Goal: Transaction & Acquisition: Download file/media

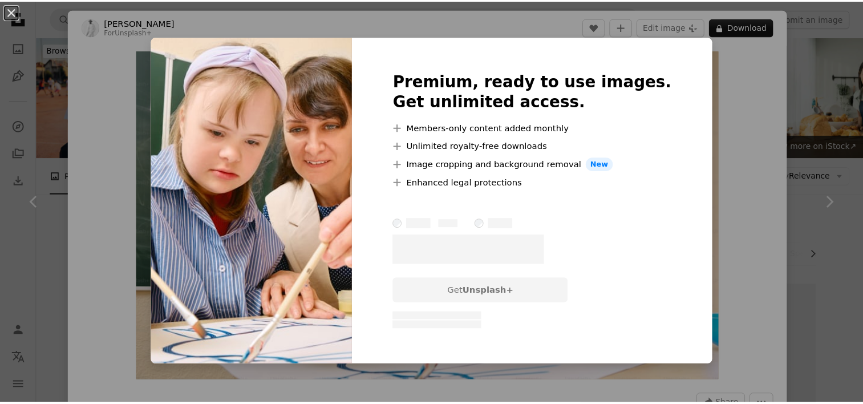
scroll to position [913, 0]
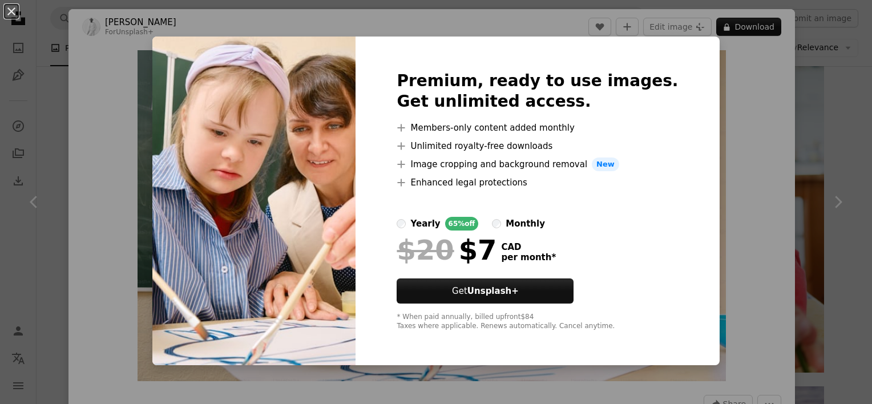
click at [740, 45] on div "An X shape Premium, ready to use images. Get unlimited access. A plus sign Memb…" at bounding box center [436, 202] width 872 height 404
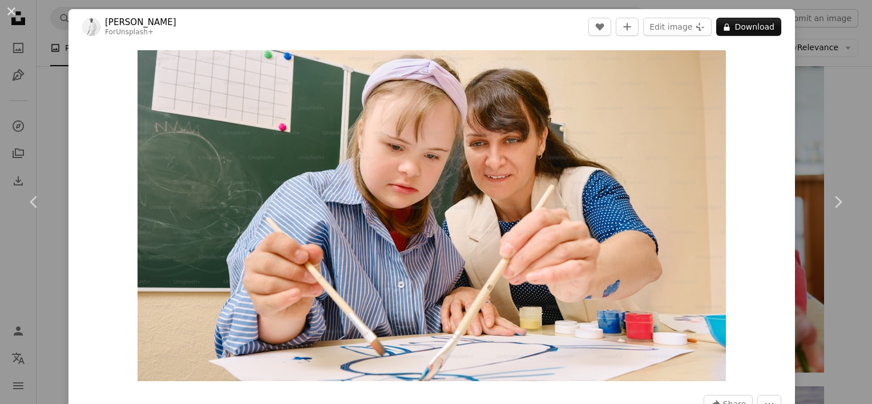
click at [825, 81] on div "An X shape Chevron left Chevron right [PERSON_NAME] For Unsplash+ A heart A plu…" at bounding box center [436, 202] width 872 height 404
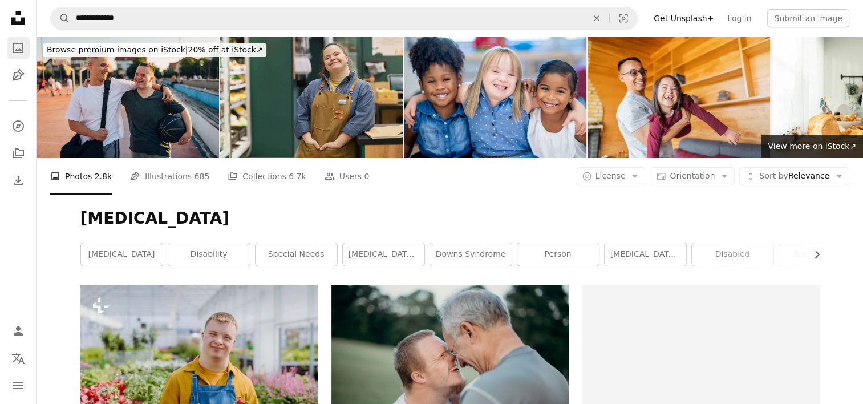
click at [15, 47] on icon "A photo" at bounding box center [18, 48] width 14 height 14
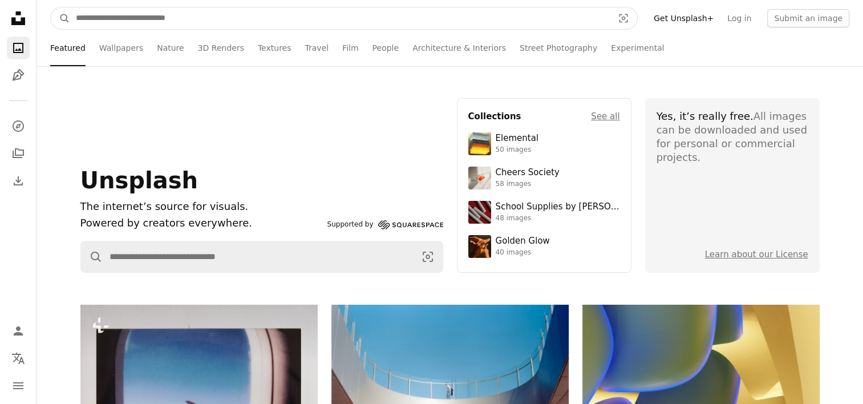
click at [126, 18] on input "Find visuals sitewide" at bounding box center [340, 18] width 540 height 22
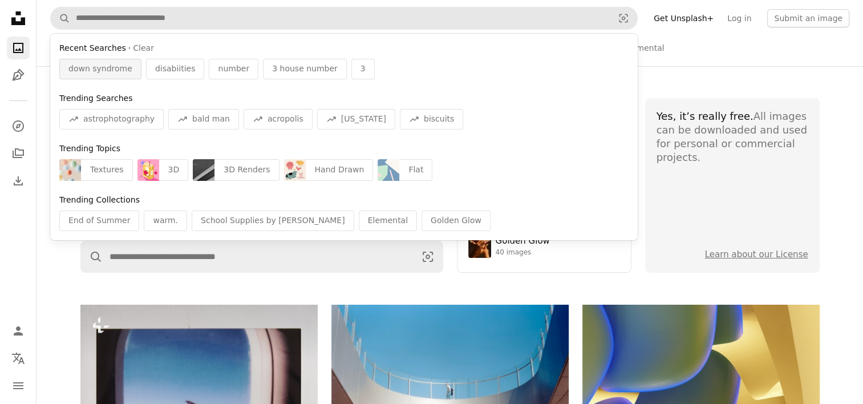
click at [108, 72] on span "down syndrome" at bounding box center [100, 68] width 64 height 11
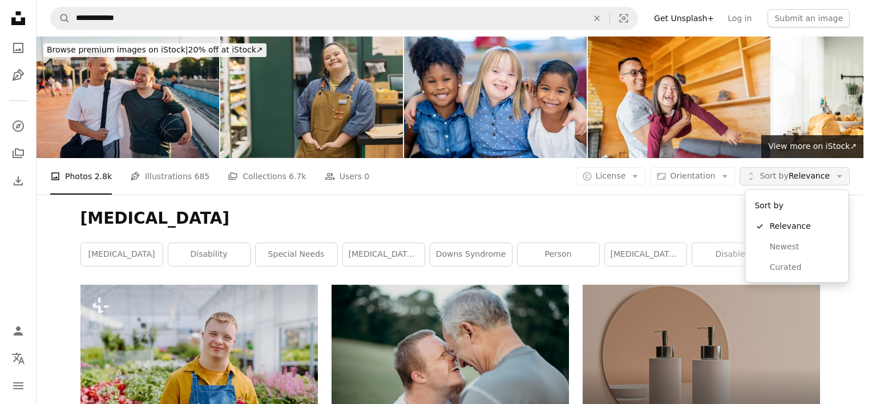
click at [832, 176] on button "Unfold Sort by Relevance Arrow down" at bounding box center [795, 176] width 110 height 18
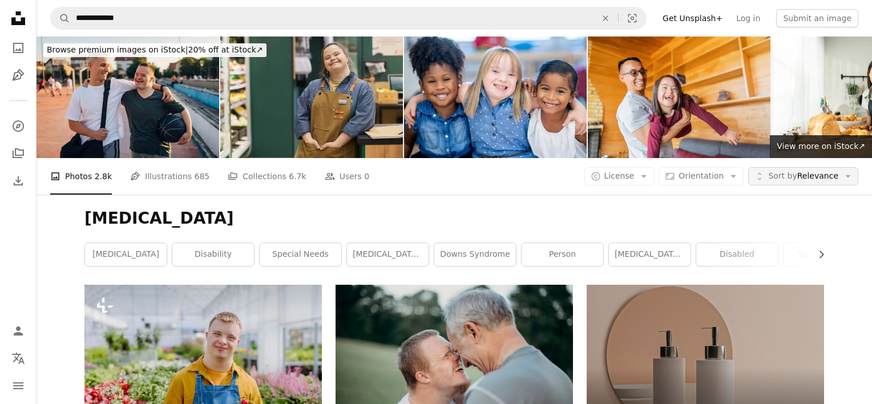
click at [832, 176] on button "Unfold Sort by Relevance Arrow down" at bounding box center [803, 176] width 110 height 18
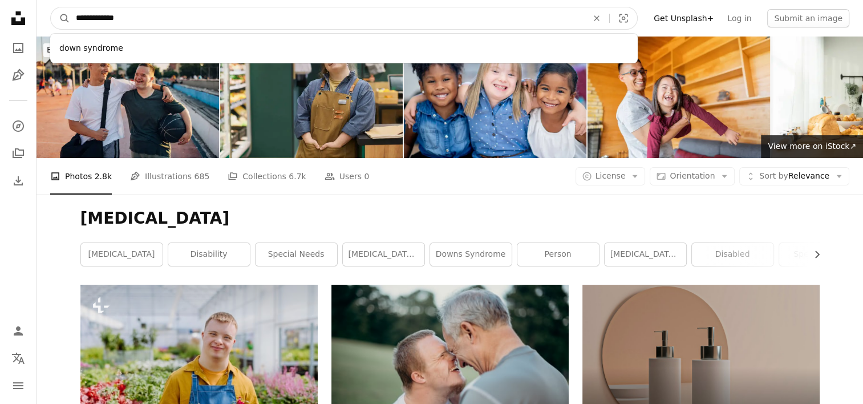
drag, startPoint x: 139, startPoint y: 14, endPoint x: 75, endPoint y: 27, distance: 64.7
click at [75, 27] on input "**********" at bounding box center [327, 18] width 514 height 22
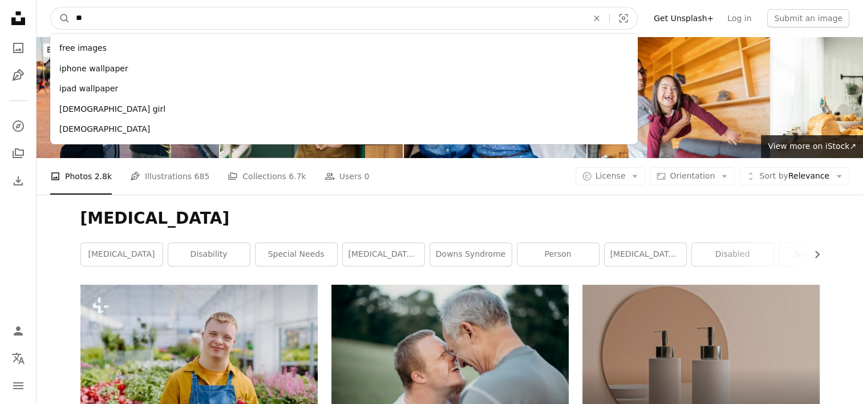
type input "*"
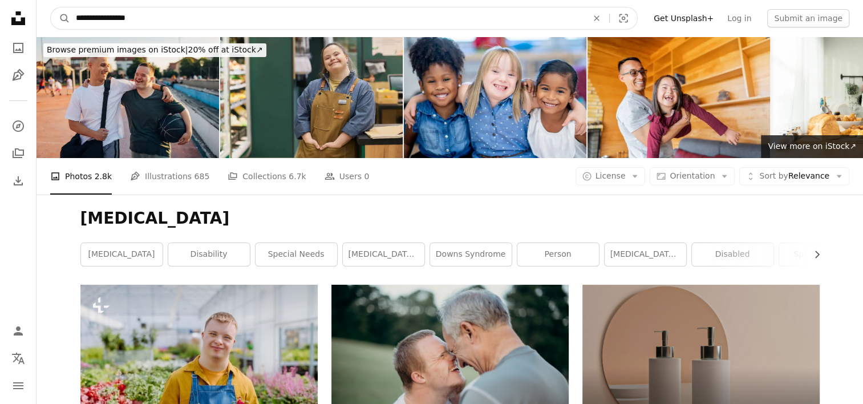
type input "**********"
click at [51, 7] on button "A magnifying glass" at bounding box center [60, 18] width 19 height 22
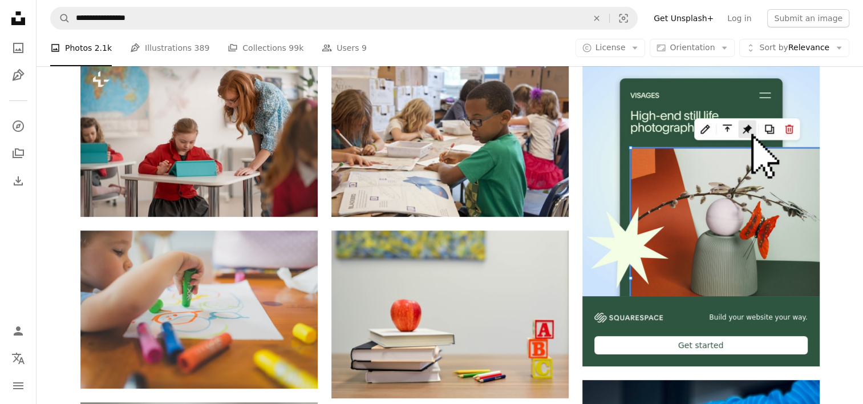
scroll to position [228, 0]
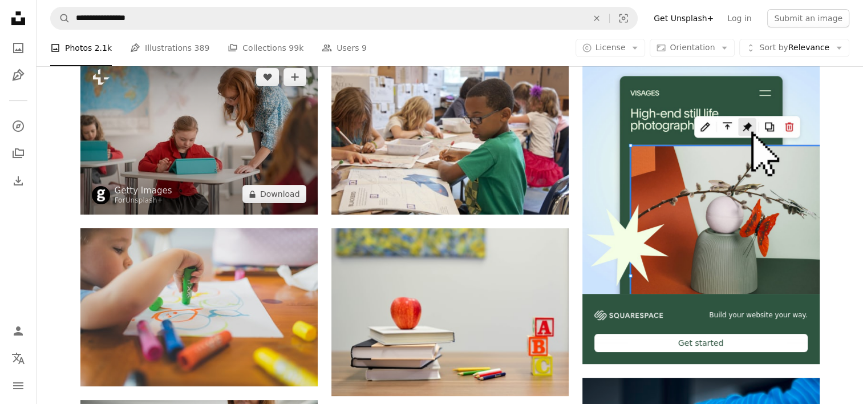
click at [155, 164] on img at bounding box center [198, 135] width 237 height 158
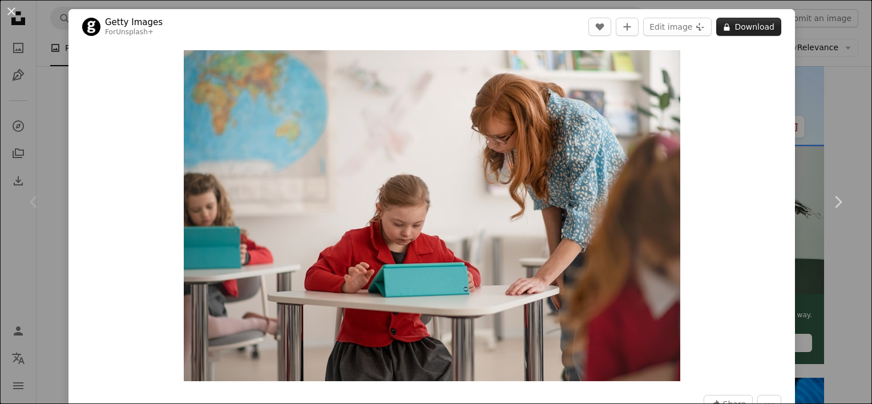
click at [744, 28] on button "A lock Download" at bounding box center [748, 27] width 65 height 18
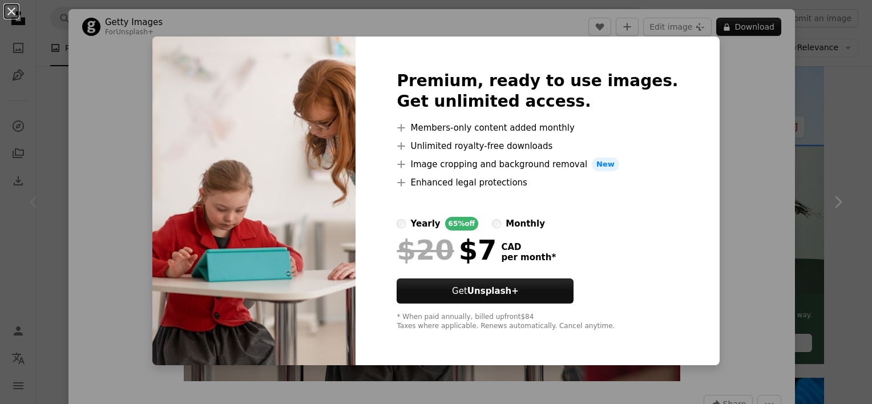
click at [726, 67] on div "An X shape Premium, ready to use images. Get unlimited access. A plus sign Memb…" at bounding box center [436, 202] width 872 height 404
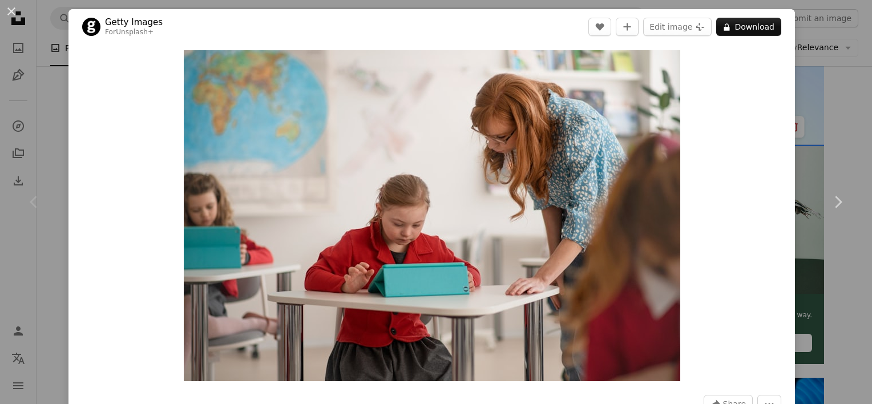
click at [811, 43] on div "An X shape Chevron left Chevron right Getty Images For Unsplash+ A heart A plus…" at bounding box center [436, 202] width 872 height 404
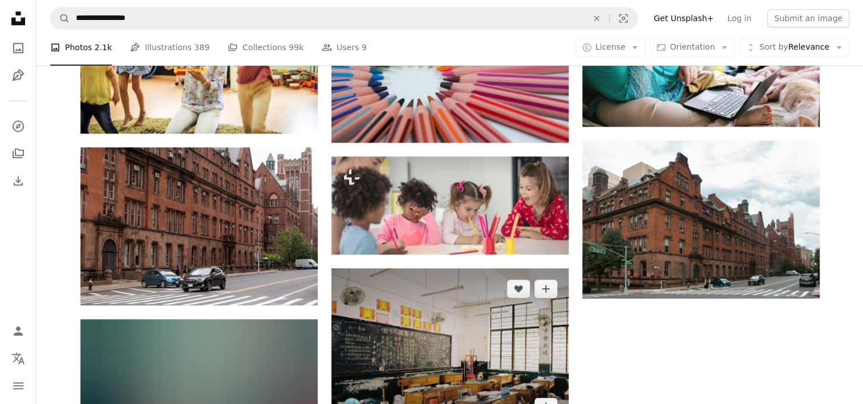
scroll to position [1141, 0]
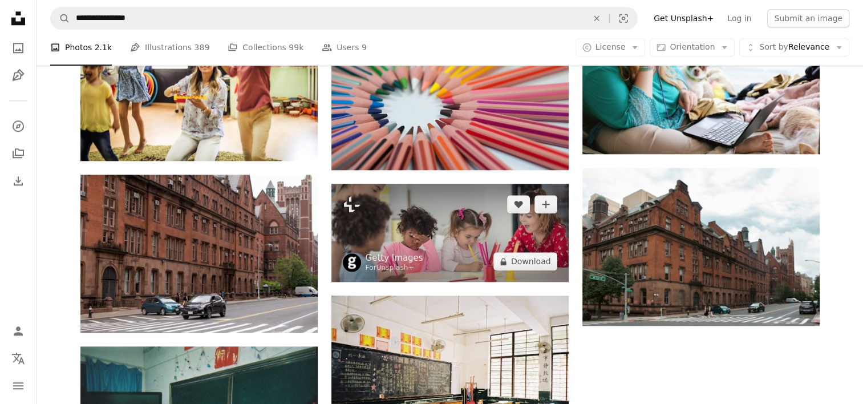
click at [466, 228] on img at bounding box center [450, 233] width 237 height 98
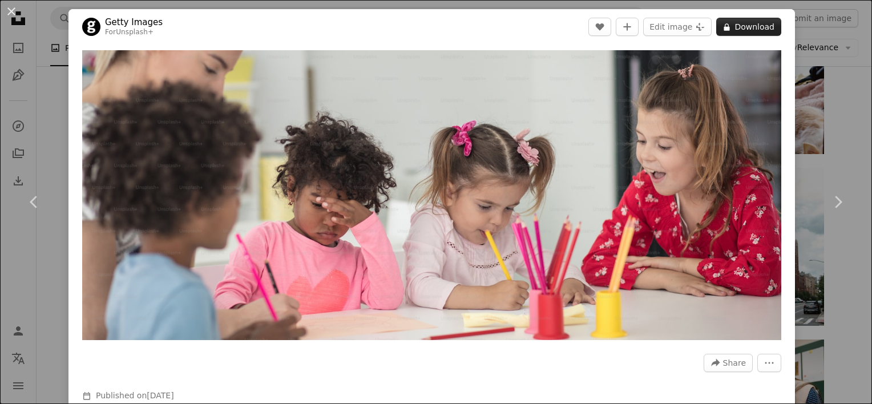
click at [748, 33] on button "A lock Download" at bounding box center [748, 27] width 65 height 18
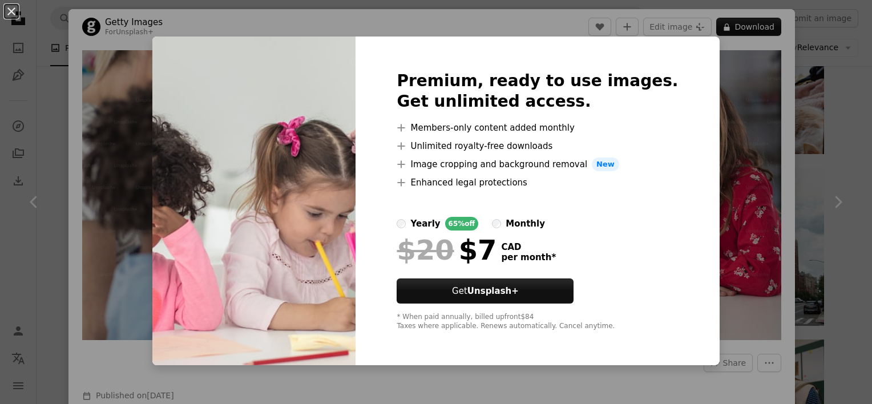
click at [819, 119] on div "An X shape Premium, ready to use images. Get unlimited access. A plus sign Memb…" at bounding box center [436, 202] width 872 height 404
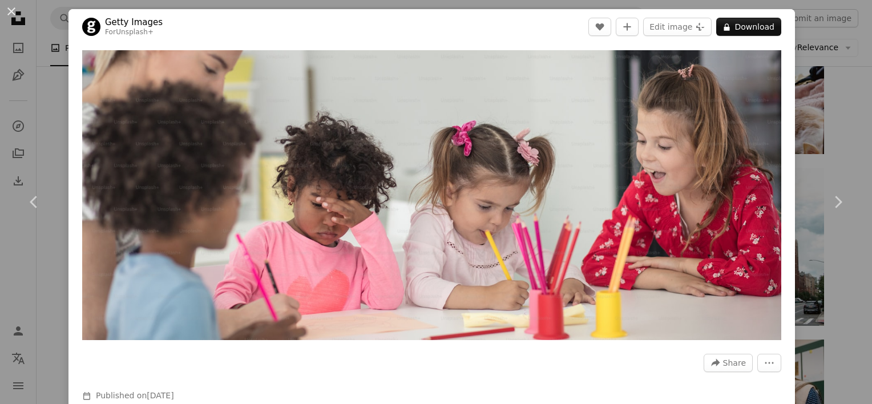
click at [64, 123] on div "An X shape Chevron left Chevron right Getty Images For Unsplash+ A heart A plus…" at bounding box center [436, 202] width 872 height 404
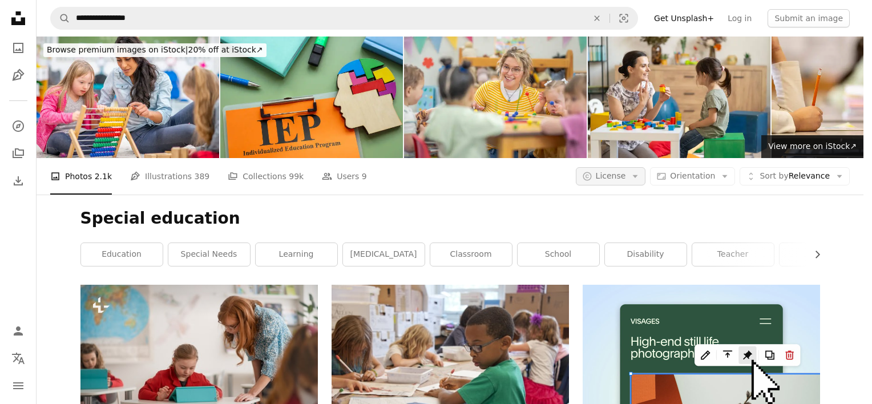
scroll to position [1141, 0]
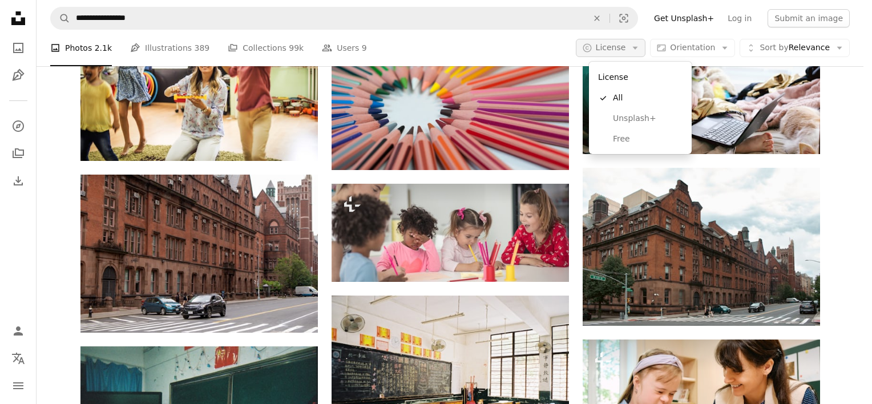
click at [637, 47] on button "A copyright icon © License Arrow down" at bounding box center [611, 48] width 70 height 18
click at [613, 134] on span "Free" at bounding box center [648, 139] width 70 height 11
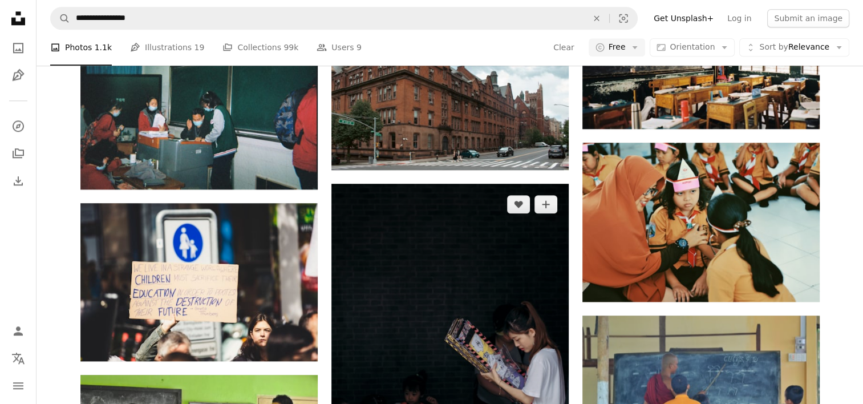
scroll to position [1484, 0]
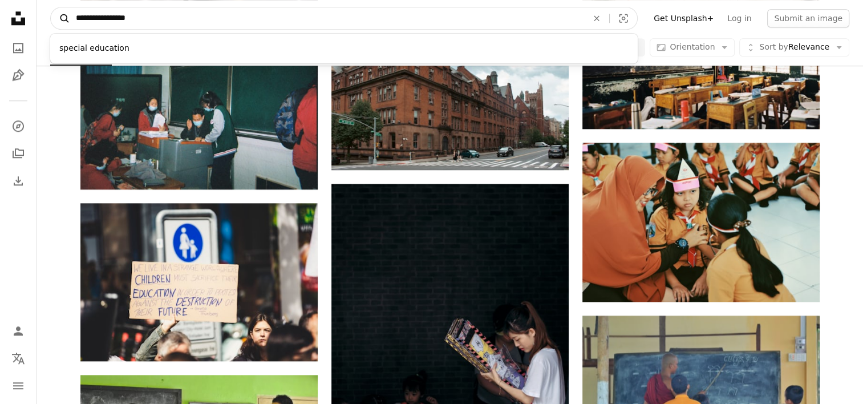
drag, startPoint x: 143, startPoint y: 16, endPoint x: 54, endPoint y: 13, distance: 89.6
click at [64, 11] on form "**********" at bounding box center [344, 18] width 588 height 23
type input "*"
type input "********"
click at [51, 7] on button "A magnifying glass" at bounding box center [60, 18] width 19 height 22
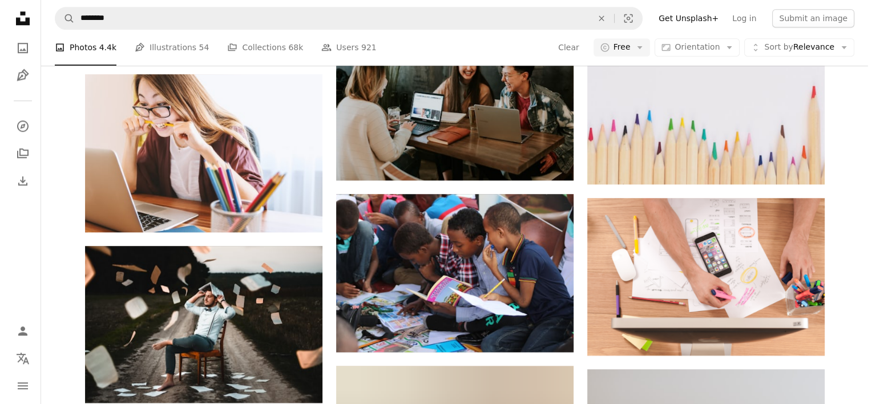
scroll to position [228, 0]
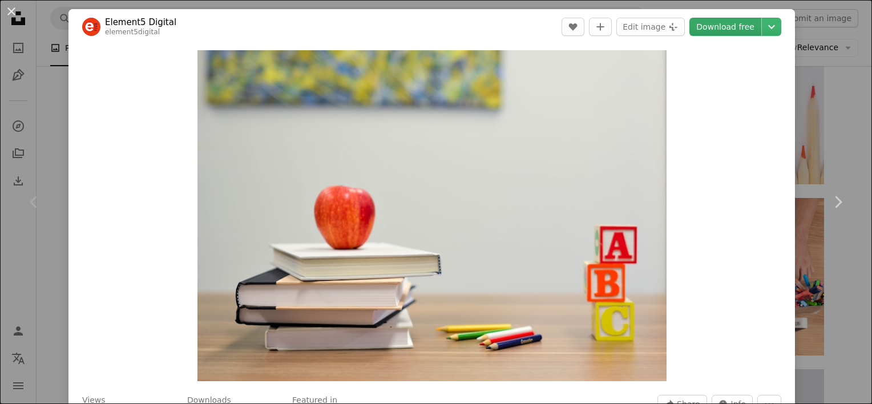
click at [727, 27] on link "Download free" at bounding box center [725, 27] width 72 height 18
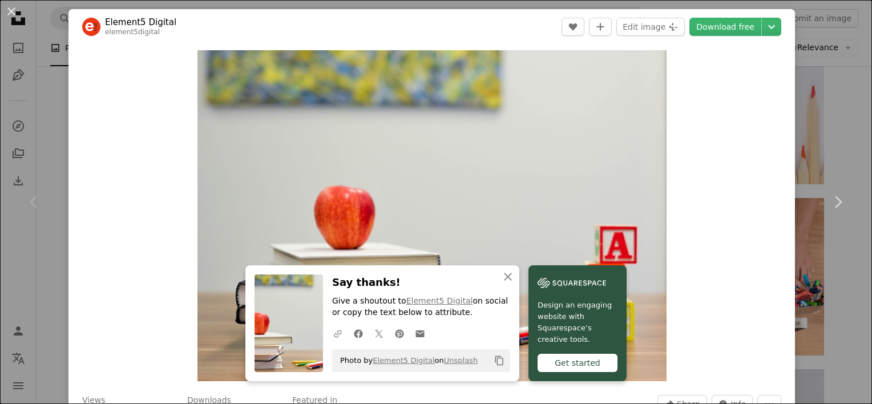
click at [334, 333] on icon "button" at bounding box center [338, 334] width 8 height 8
